Goal: Navigation & Orientation: Find specific page/section

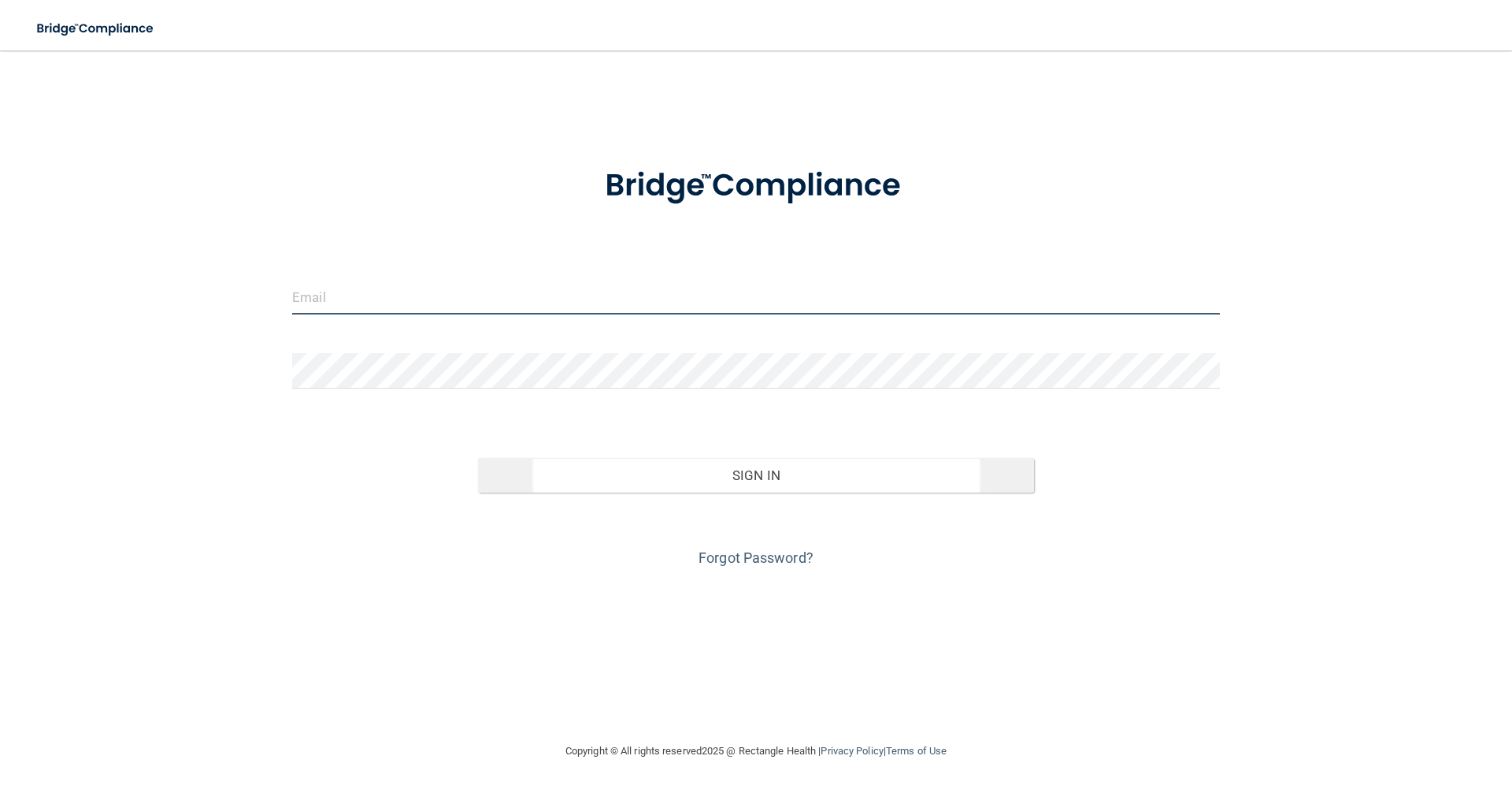
type input "[EMAIL_ADDRESS][DOMAIN_NAME]"
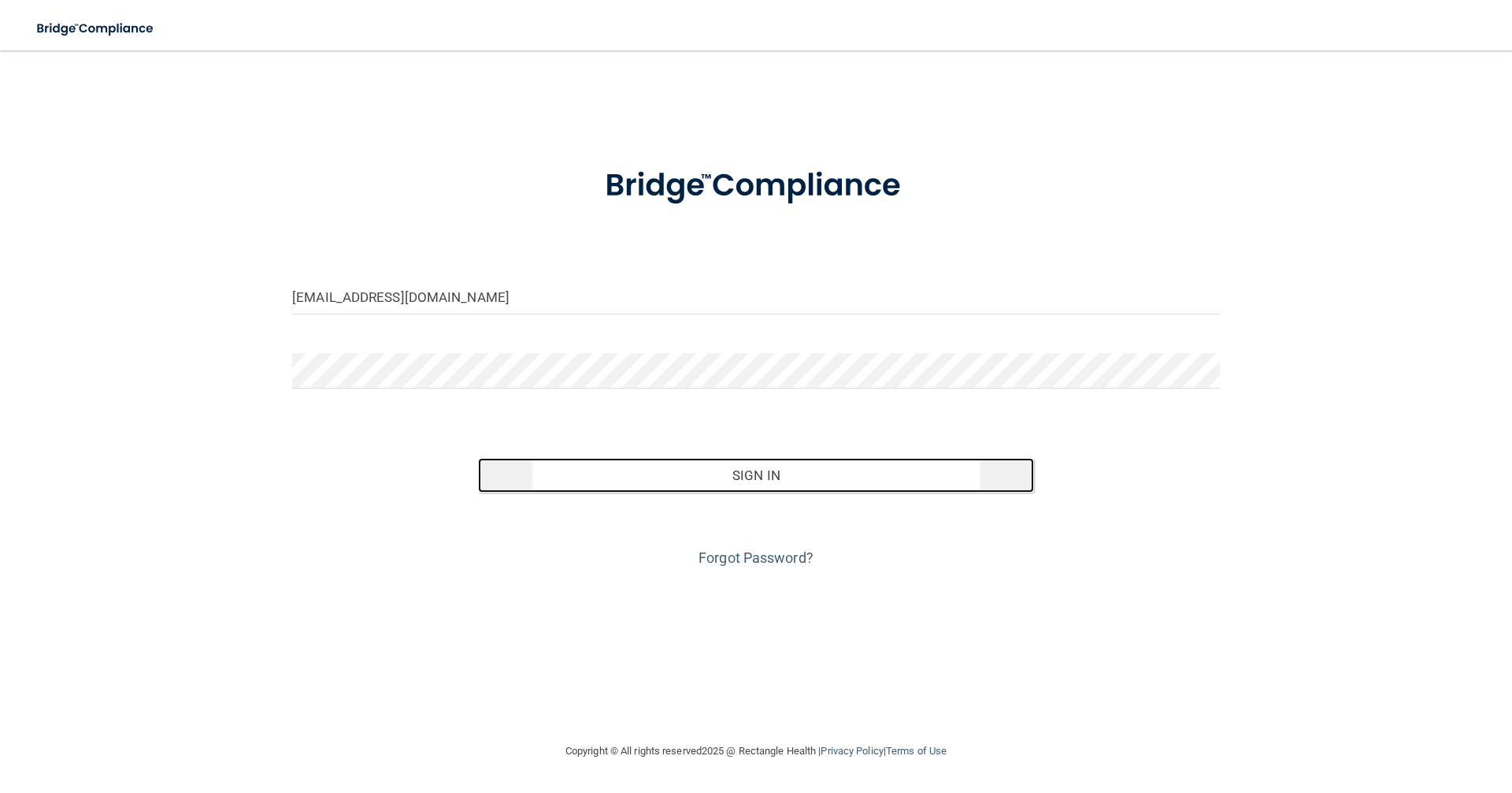
click at [777, 483] on button "Sign In" at bounding box center [756, 474] width 557 height 35
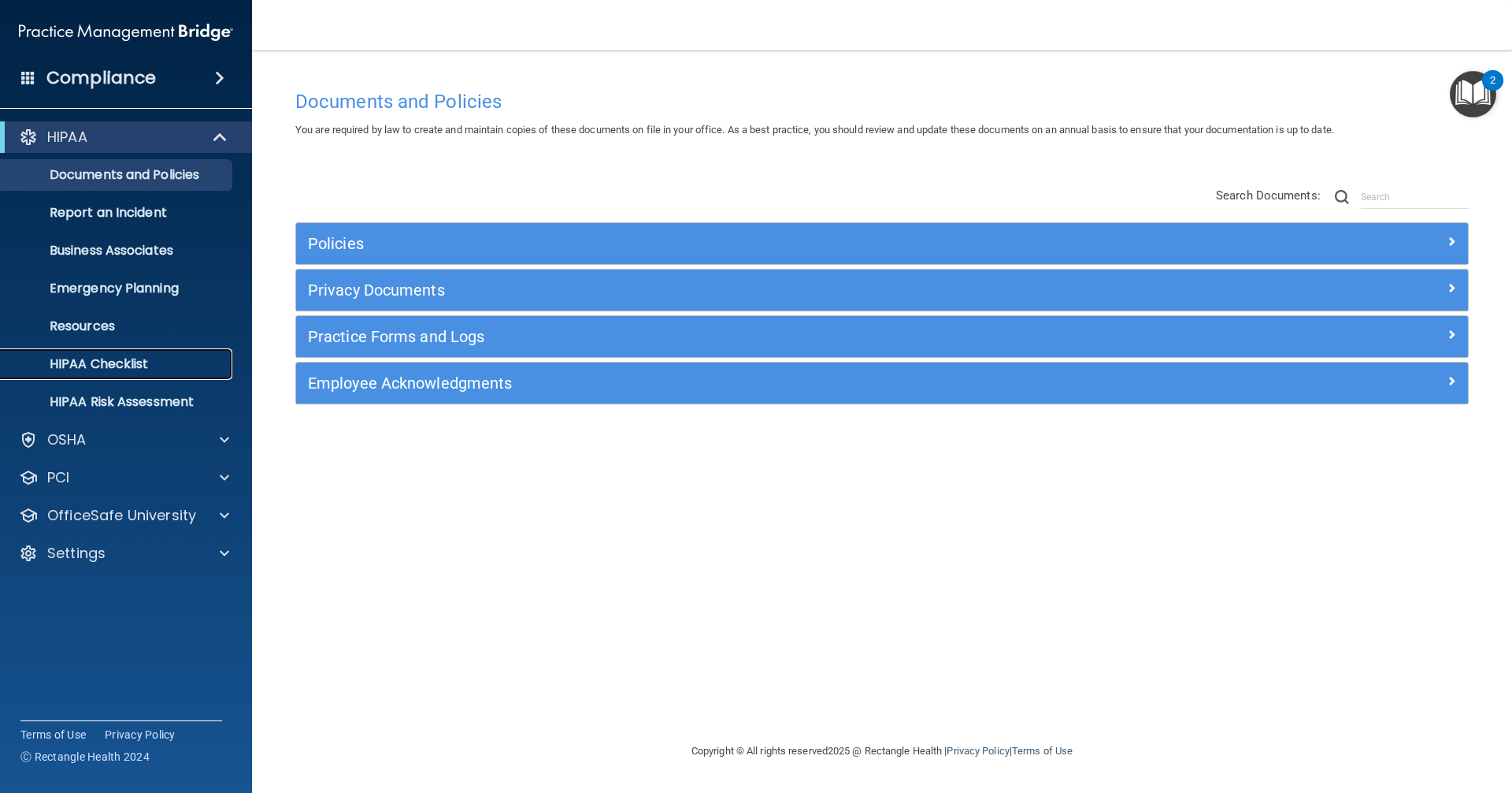
click at [80, 364] on p "HIPAA Checklist" at bounding box center [117, 364] width 215 height 16
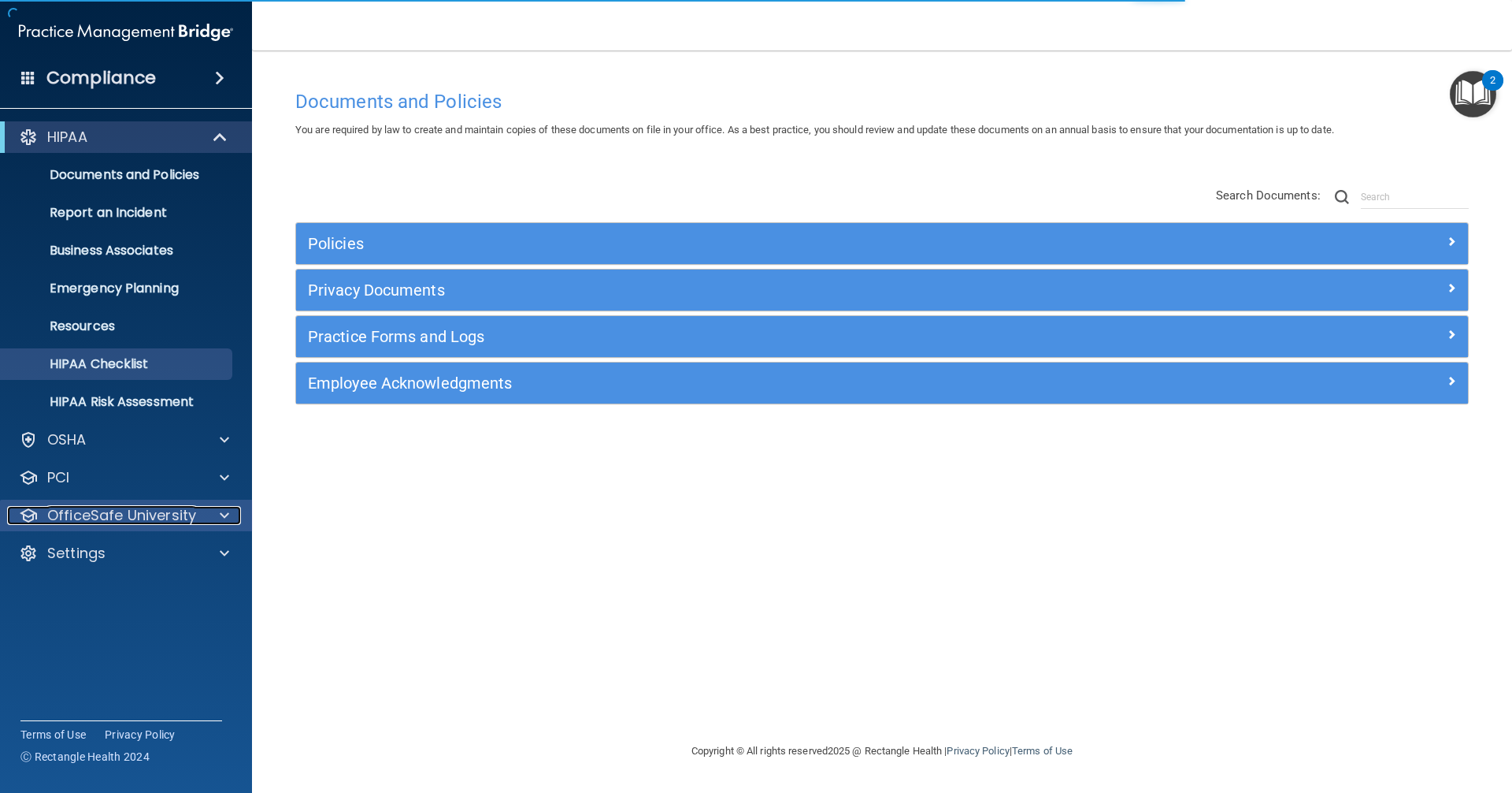
click at [101, 517] on p "OfficeSafe University" at bounding box center [122, 515] width 149 height 19
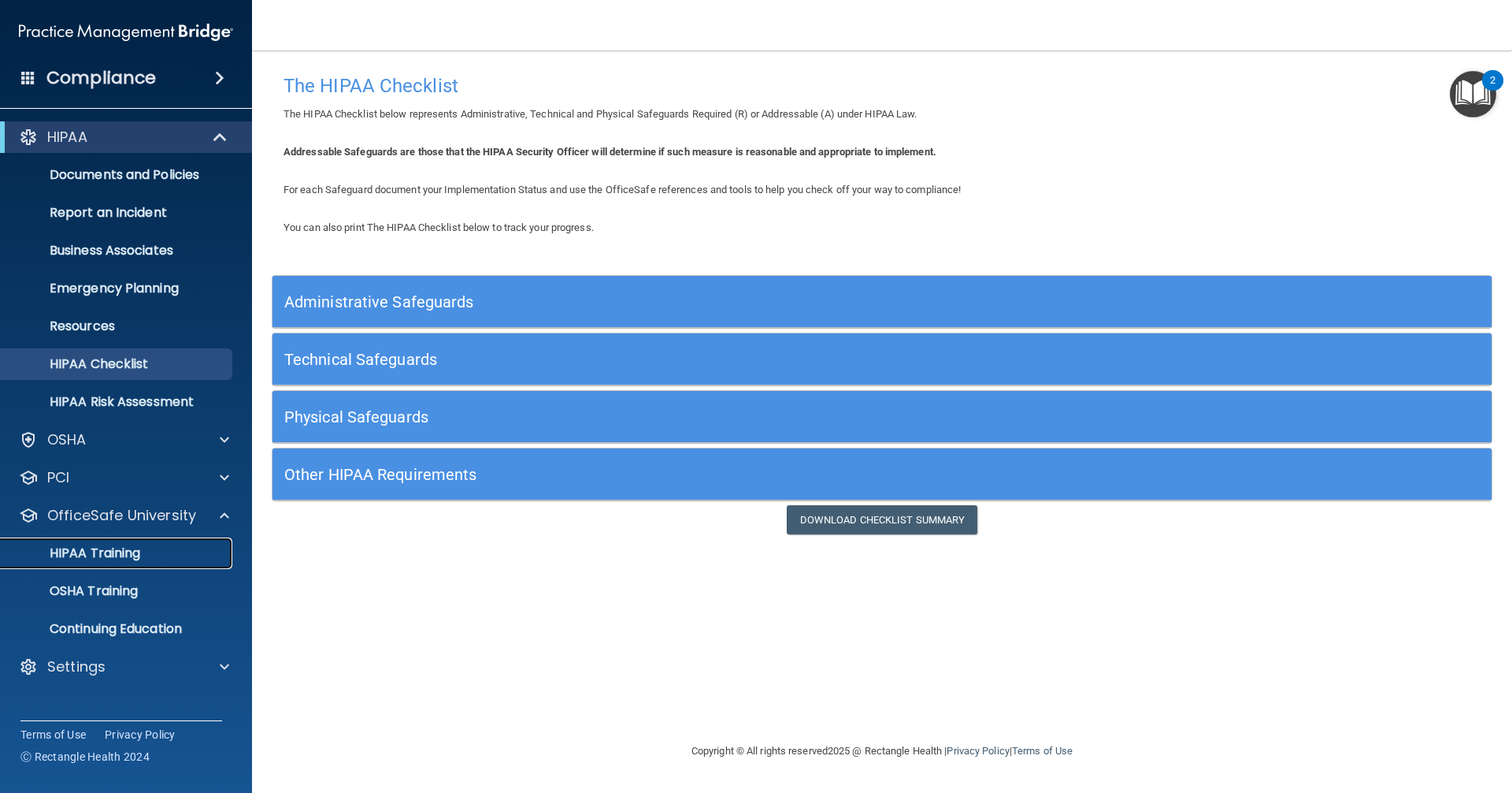
click at [90, 553] on p "HIPAA Training" at bounding box center [74, 553] width 130 height 16
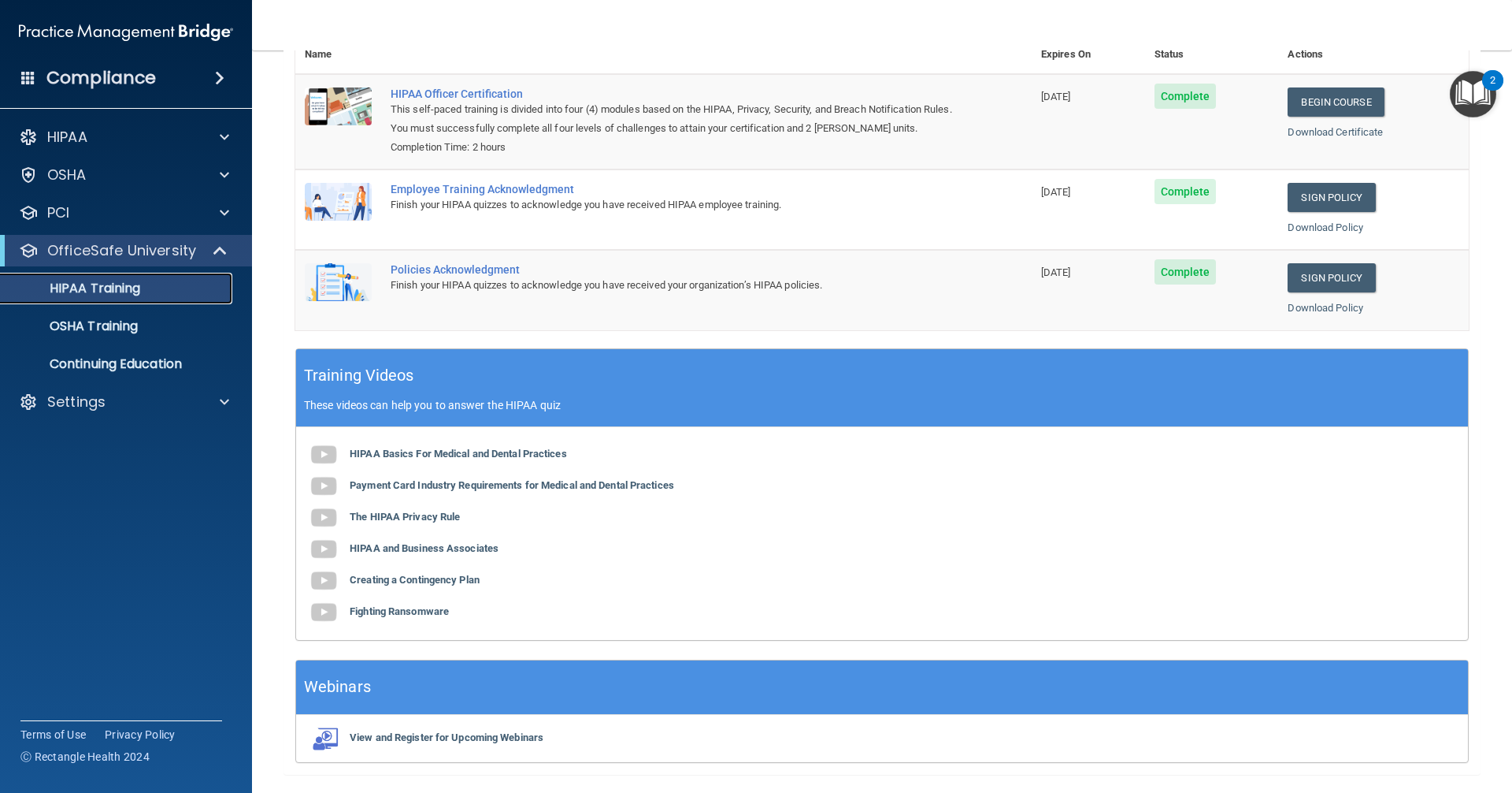
scroll to position [249, 0]
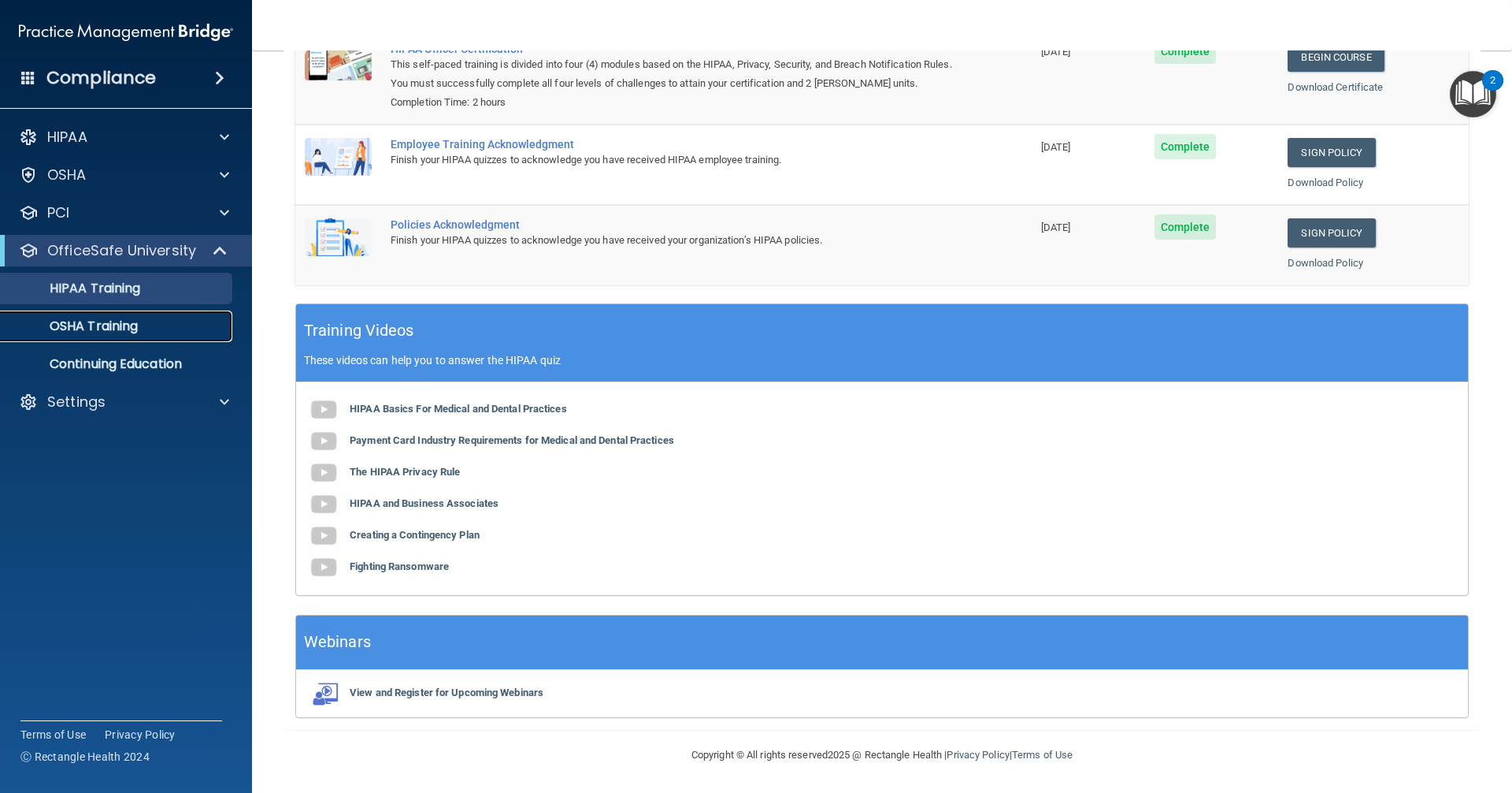
click at [79, 312] on link "OSHA Training" at bounding box center [108, 327] width 248 height 32
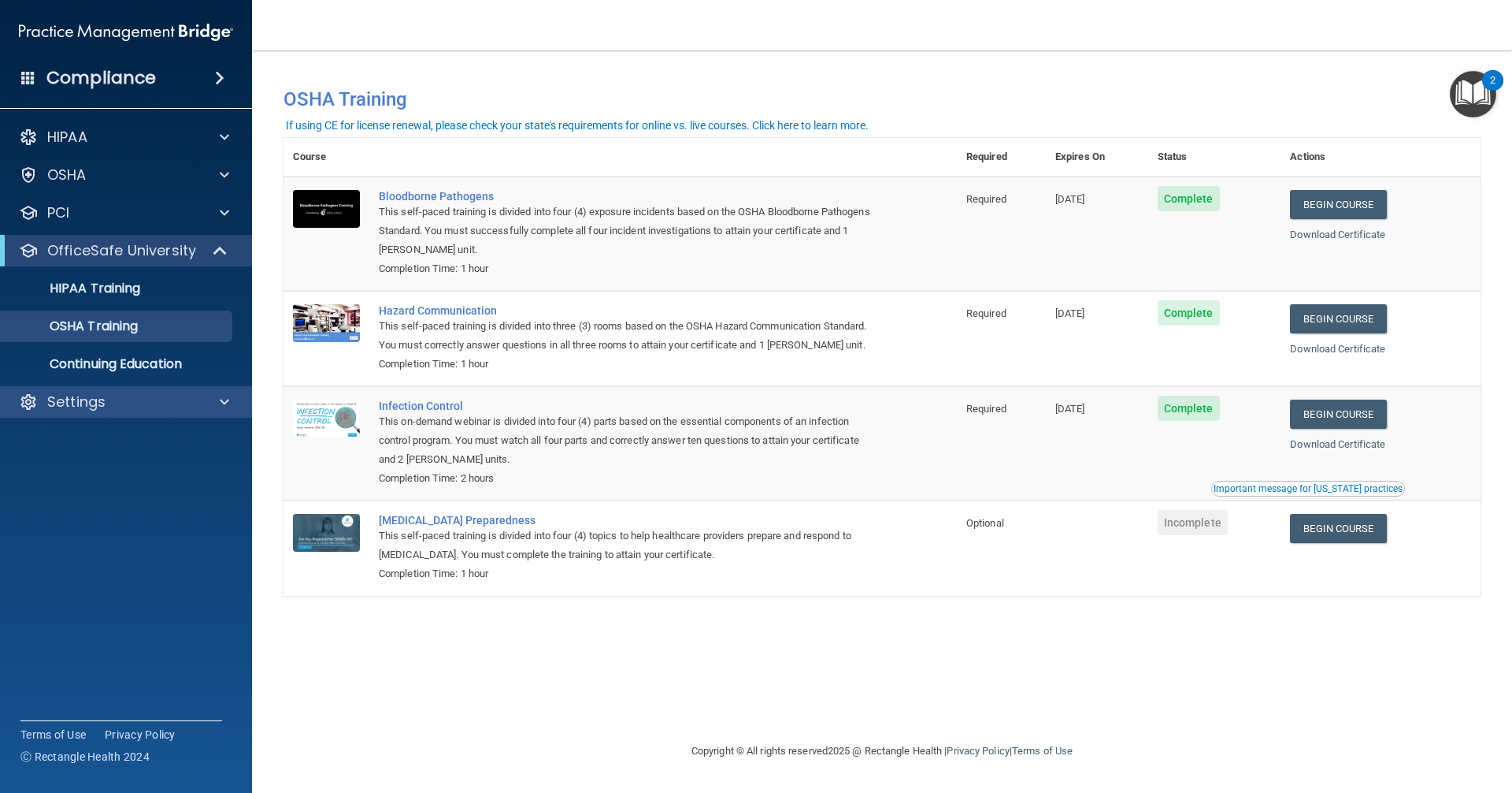
click at [81, 411] on div "Settings" at bounding box center [126, 402] width 253 height 32
click at [223, 403] on span at bounding box center [225, 401] width 10 height 19
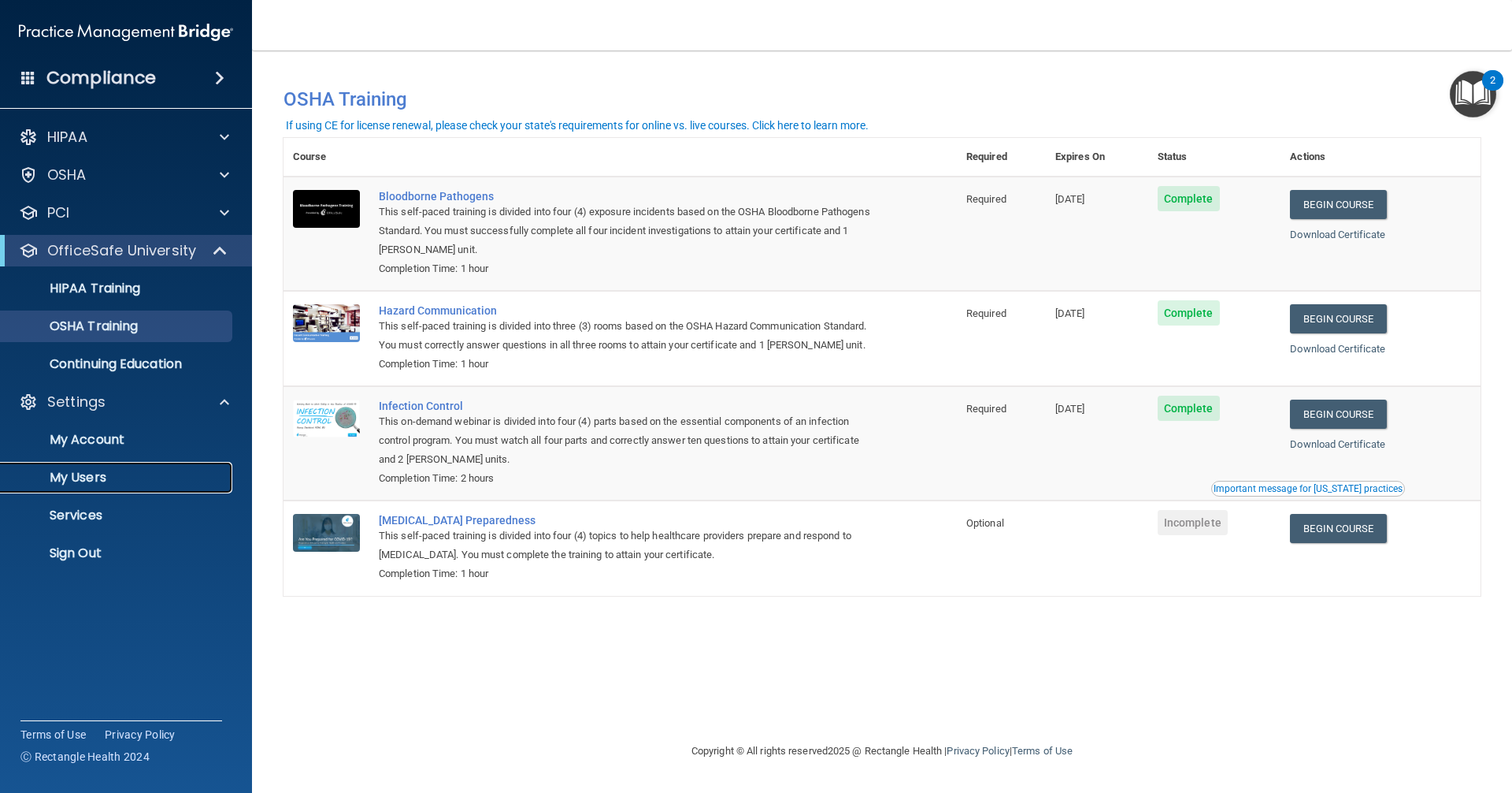
click at [90, 475] on p "My Users" at bounding box center [117, 477] width 215 height 16
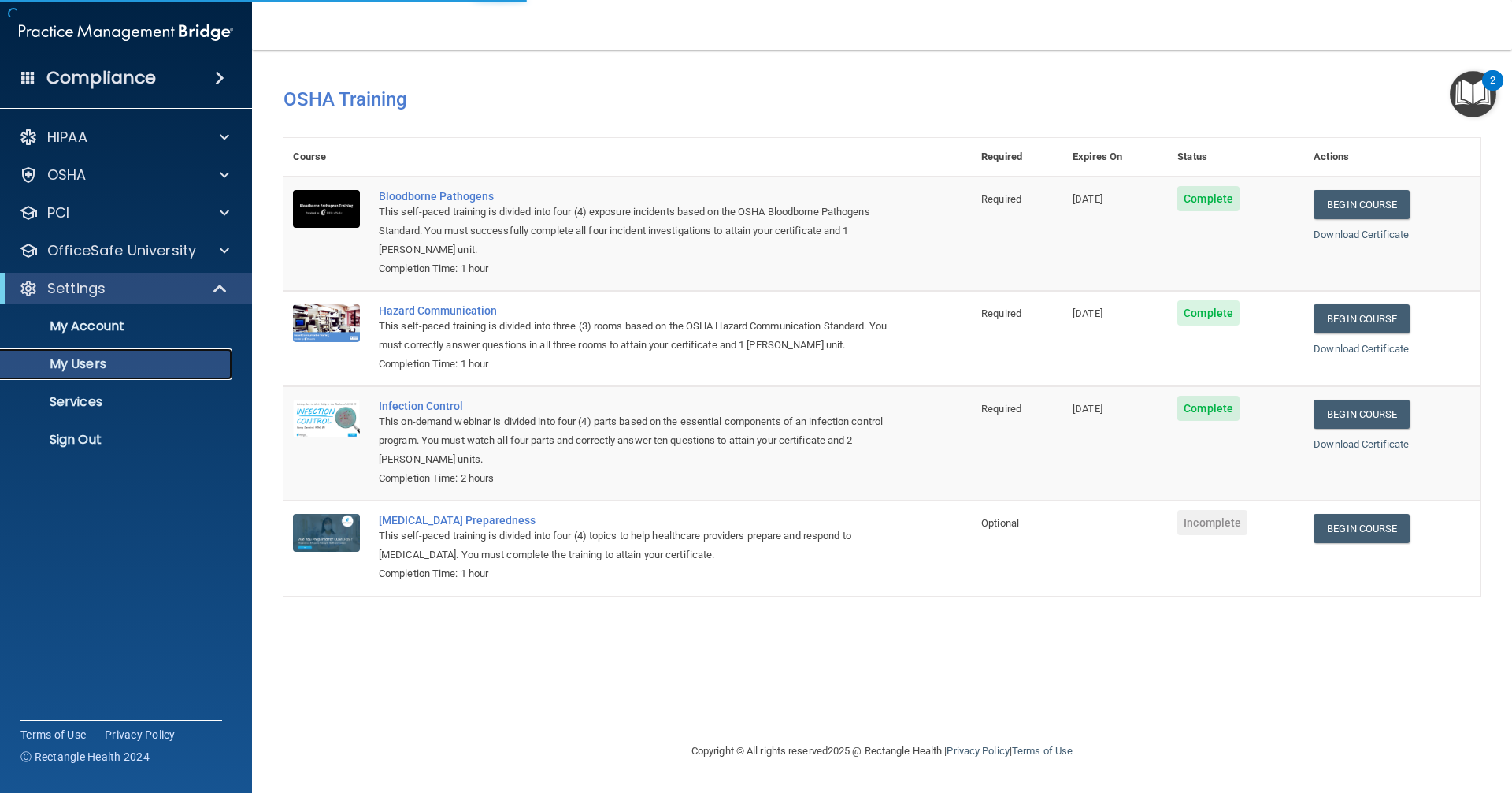
select select "20"
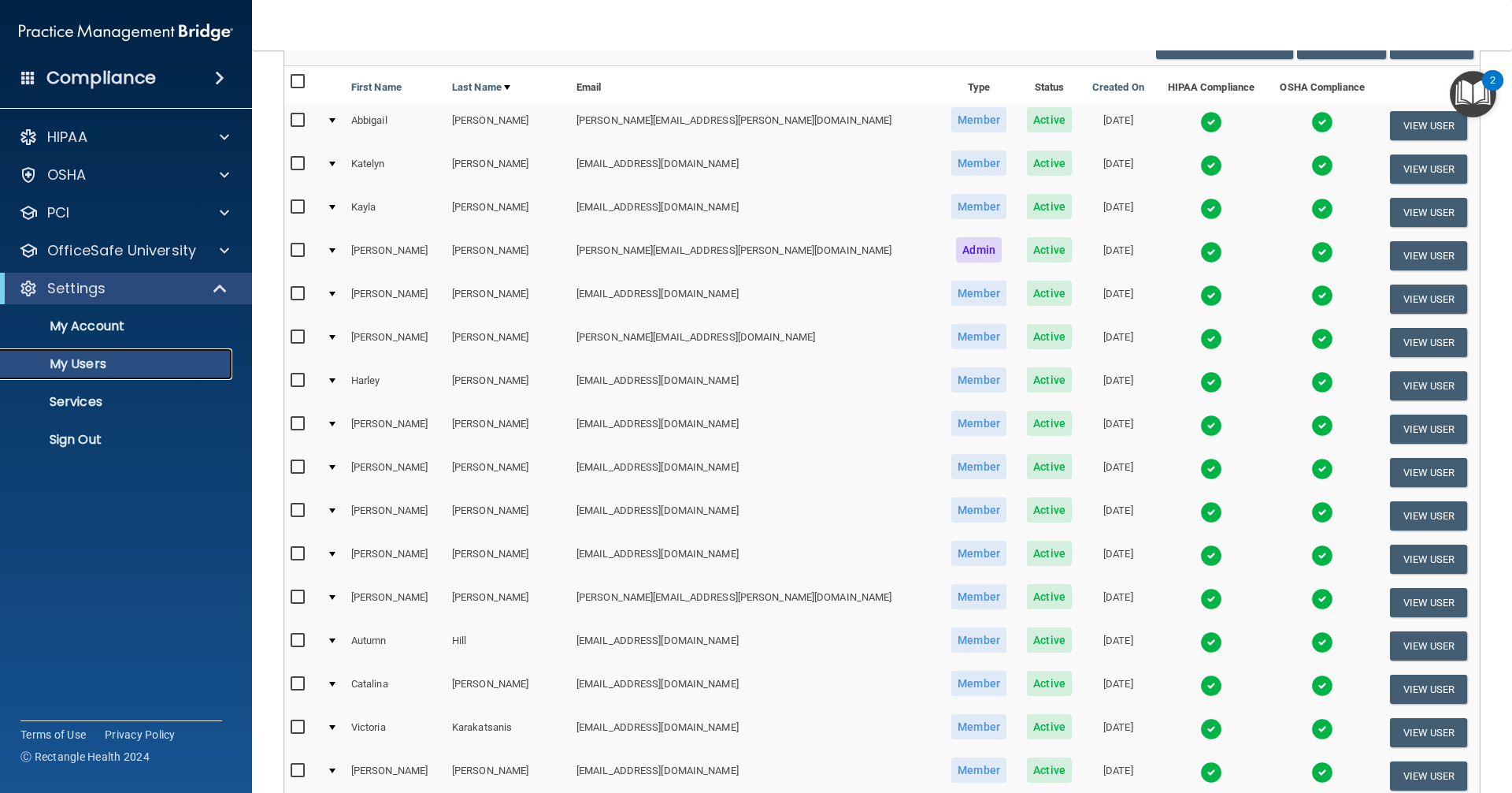
scroll to position [117, 0]
